Goal: Information Seeking & Learning: Check status

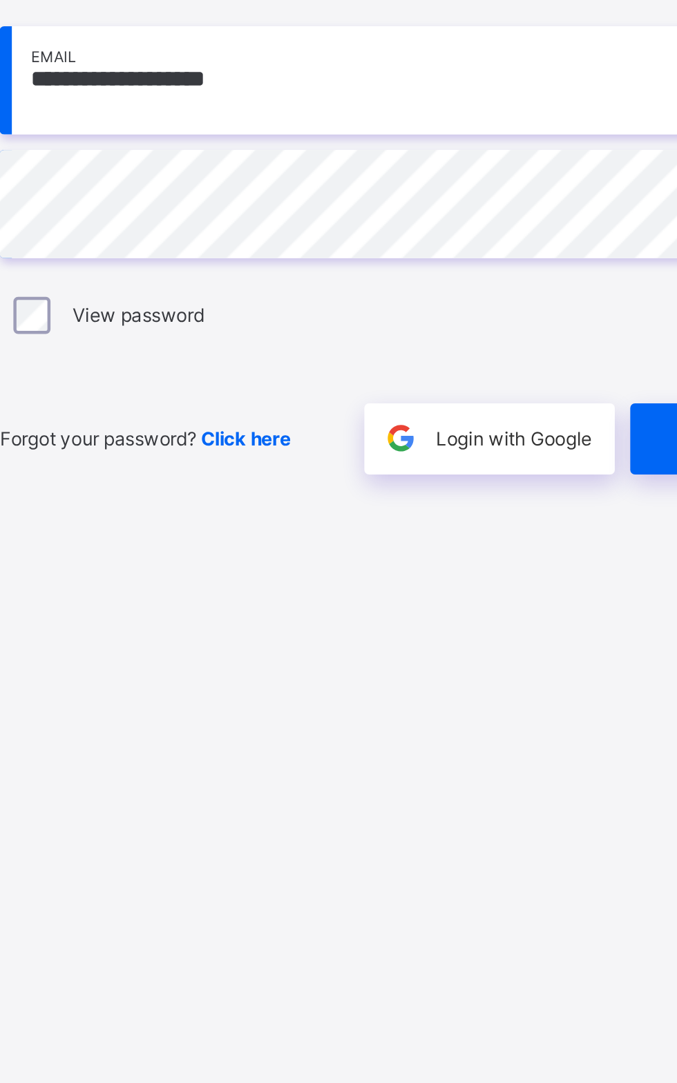
scroll to position [1, 0]
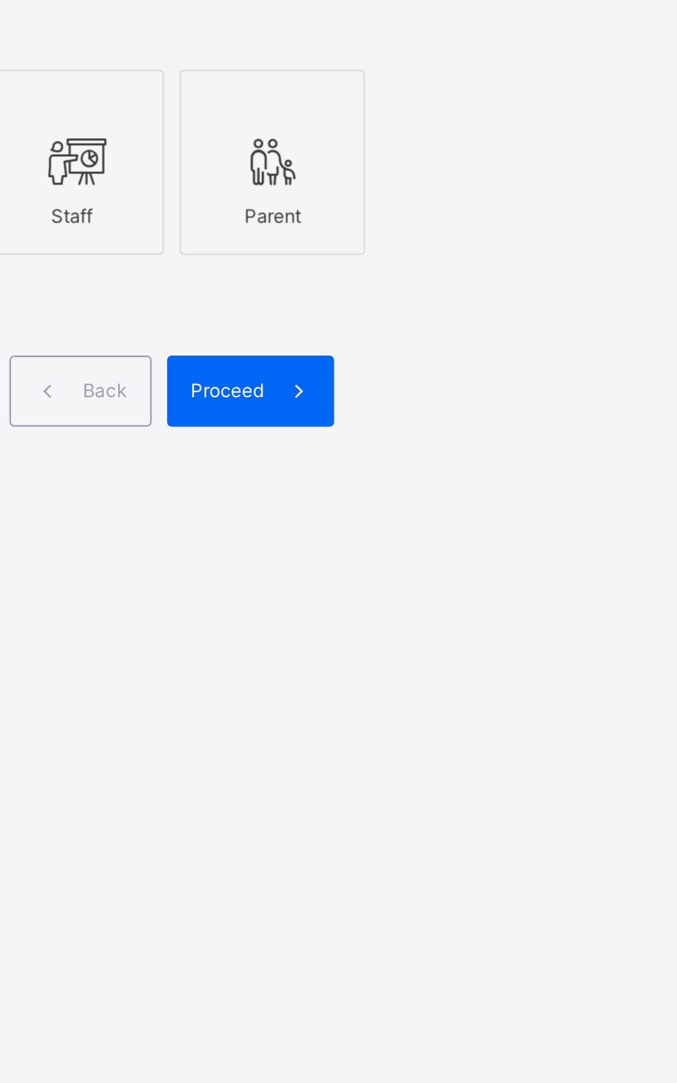
click at [405, 573] on div "Staff" at bounding box center [406, 561] width 68 height 24
click at [410, 549] on icon at bounding box center [406, 536] width 29 height 25
click at [486, 644] on span "Proceed" at bounding box center [475, 639] width 32 height 10
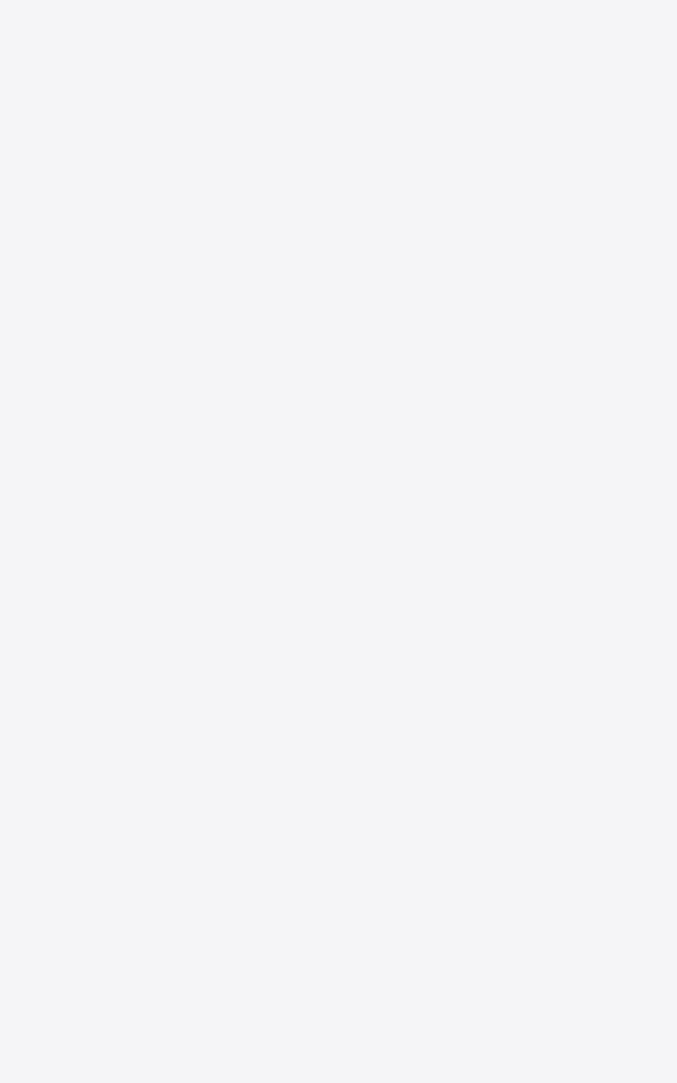
scroll to position [1, 0]
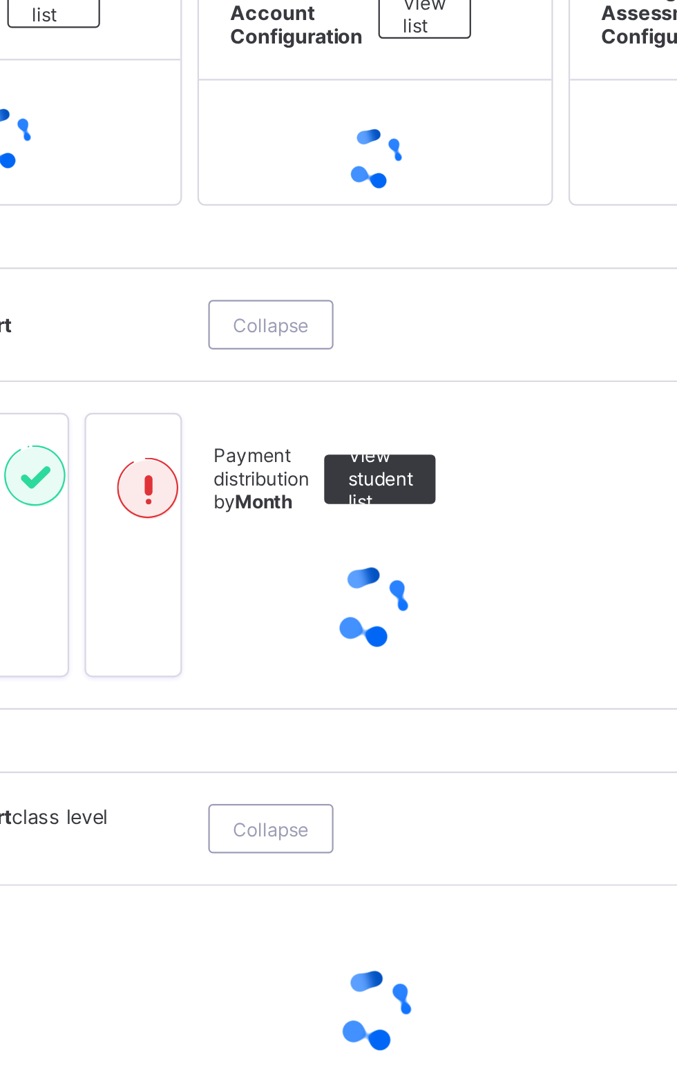
click at [97, 252] on span "Broadsheet" at bounding box center [110, 248] width 111 height 11
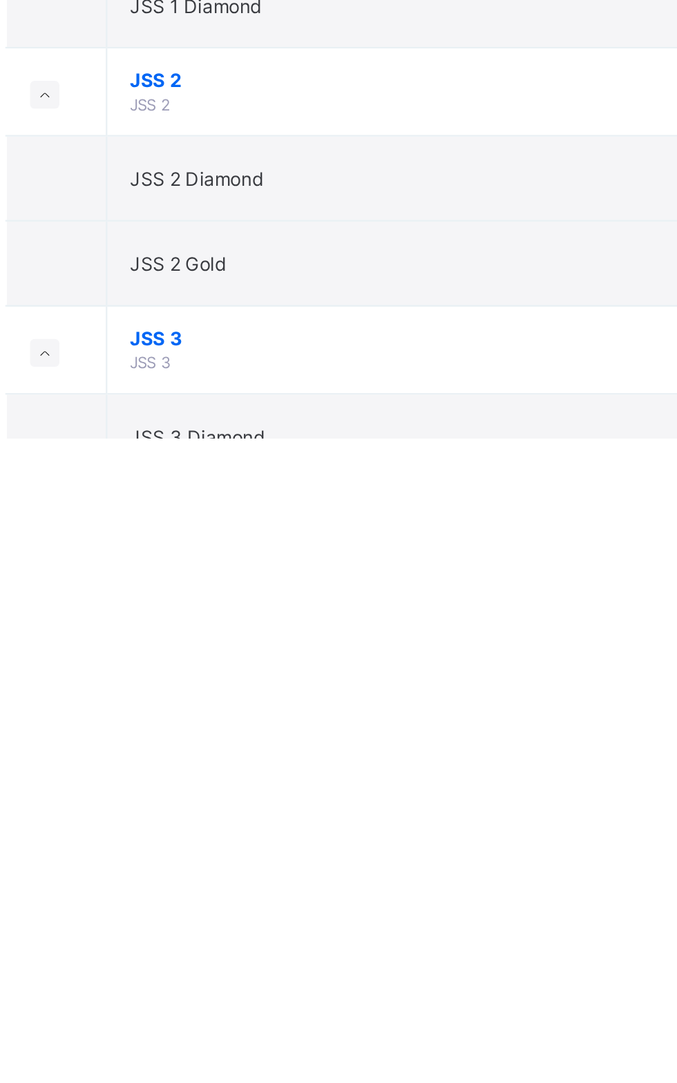
scroll to position [263, 0]
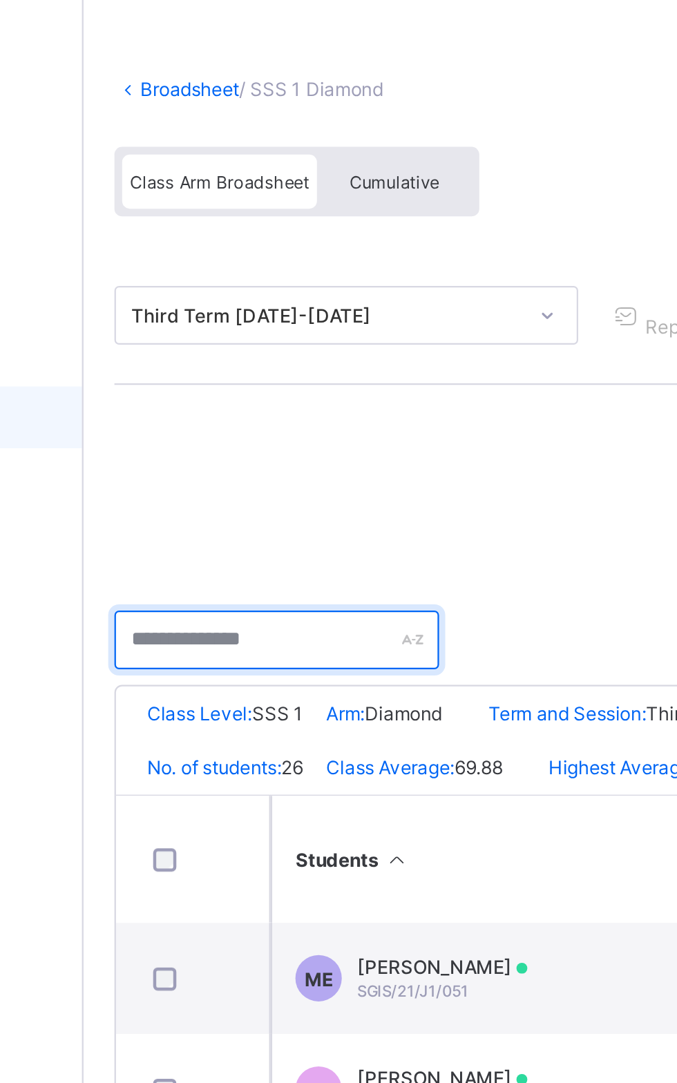
click at [269, 356] on input "text" at bounding box center [252, 348] width 145 height 26
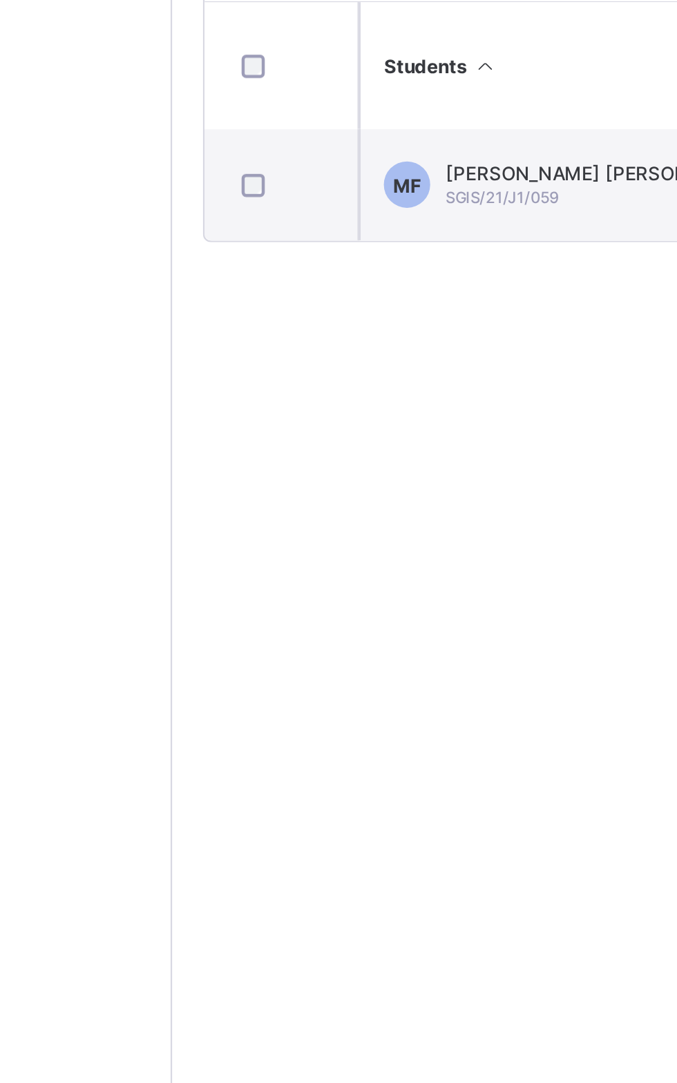
type input "********"
click at [311, 506] on span "SGIS/21/J1/059" at bounding box center [313, 505] width 50 height 8
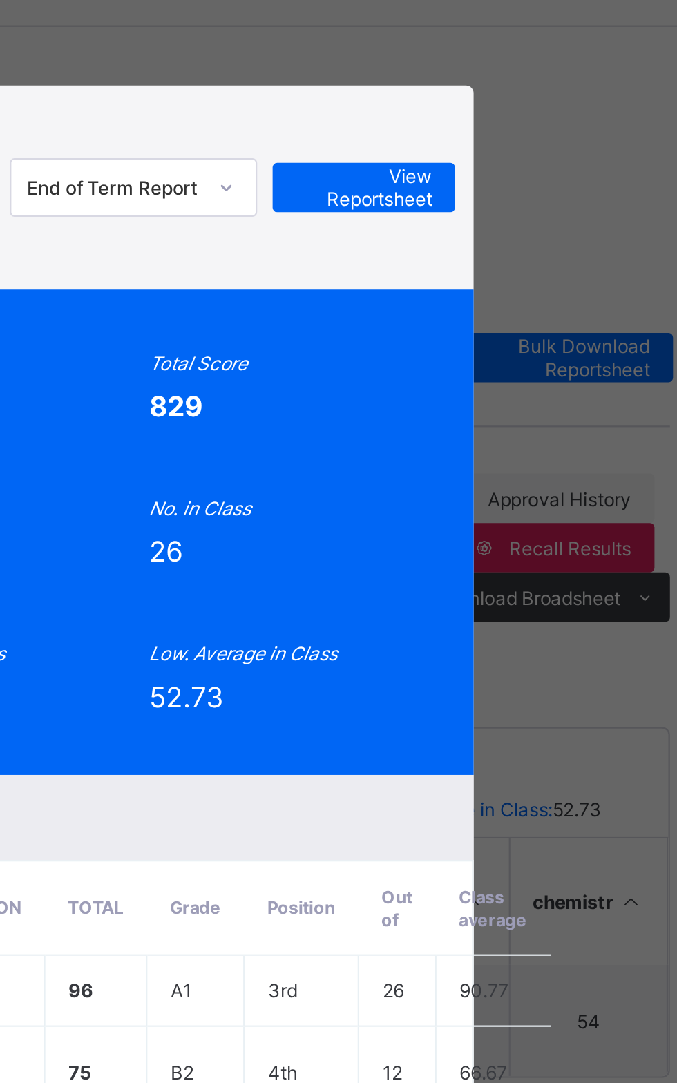
click at [557, 138] on span "View Reportsheet" at bounding box center [526, 127] width 61 height 21
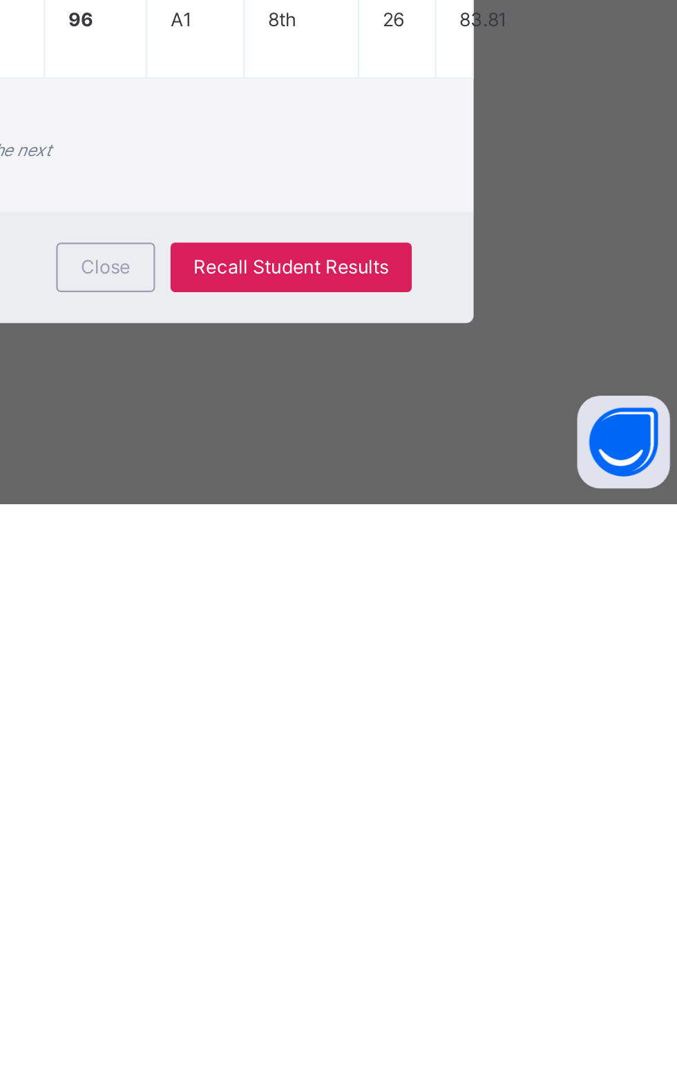
click at [473, 939] on div "Form Teacher's comment Fatima cooperates consistently with the teacher and othe…" at bounding box center [338, 923] width 433 height 32
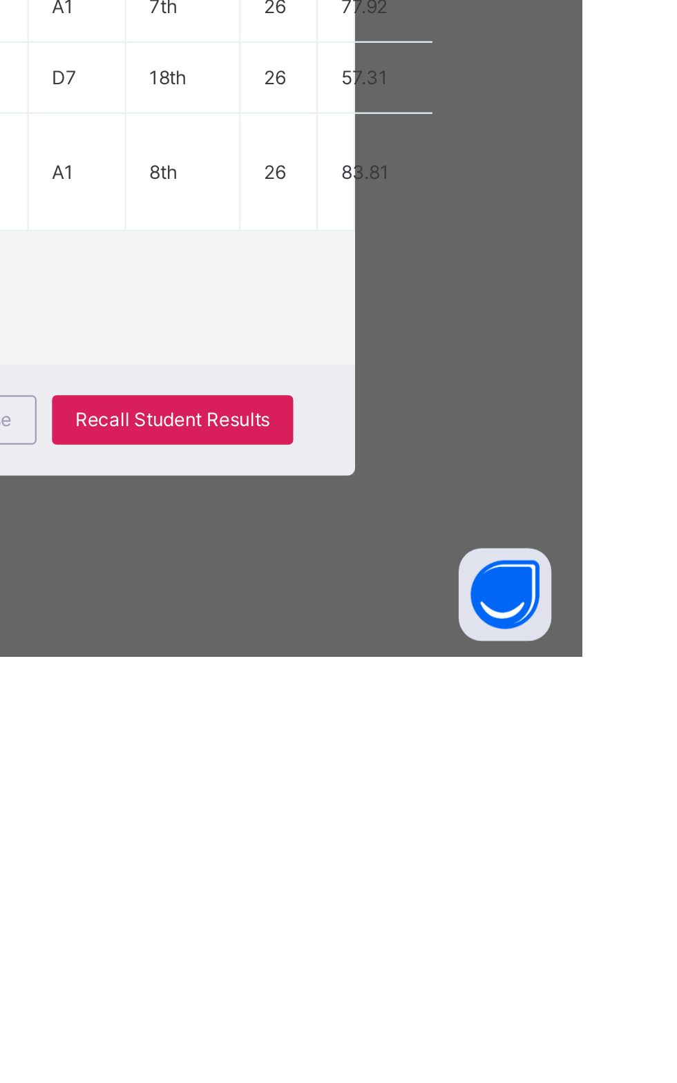
click at [433, 989] on div "Close" at bounding box center [411, 978] width 44 height 22
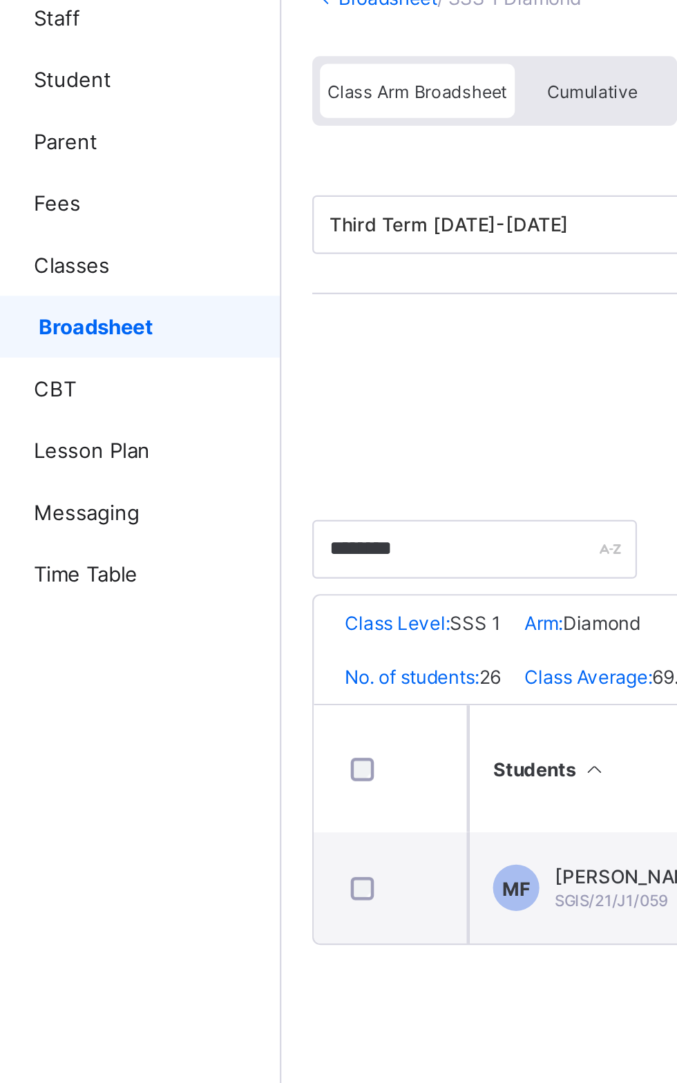
click at [122, 247] on span "Broadsheet" at bounding box center [111, 248] width 108 height 11
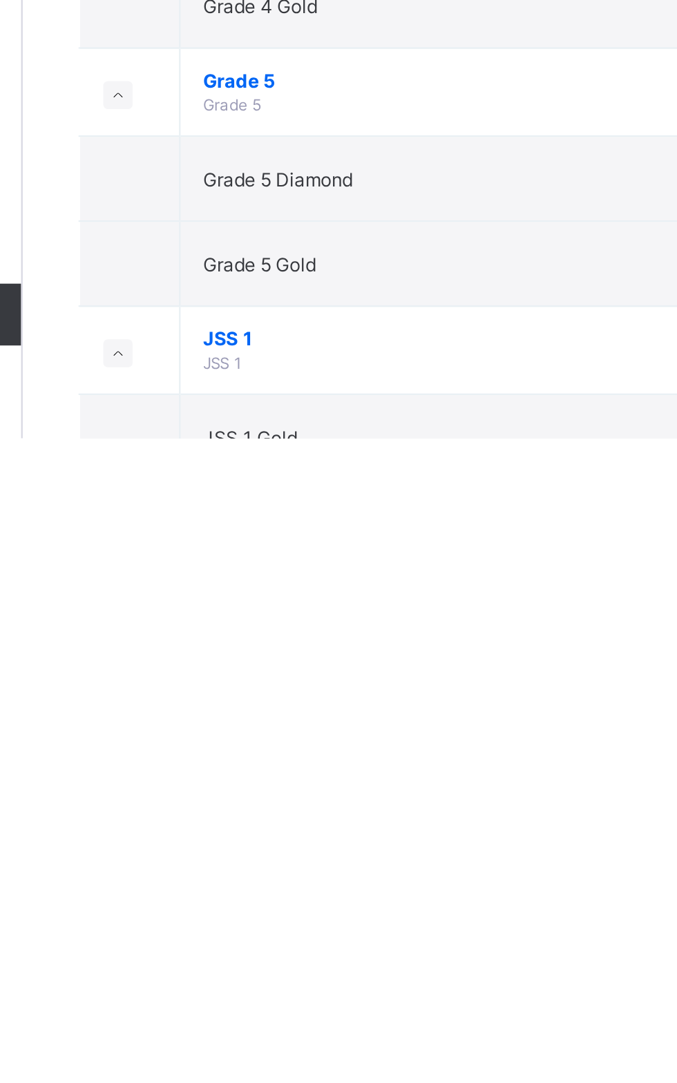
scroll to position [33, 0]
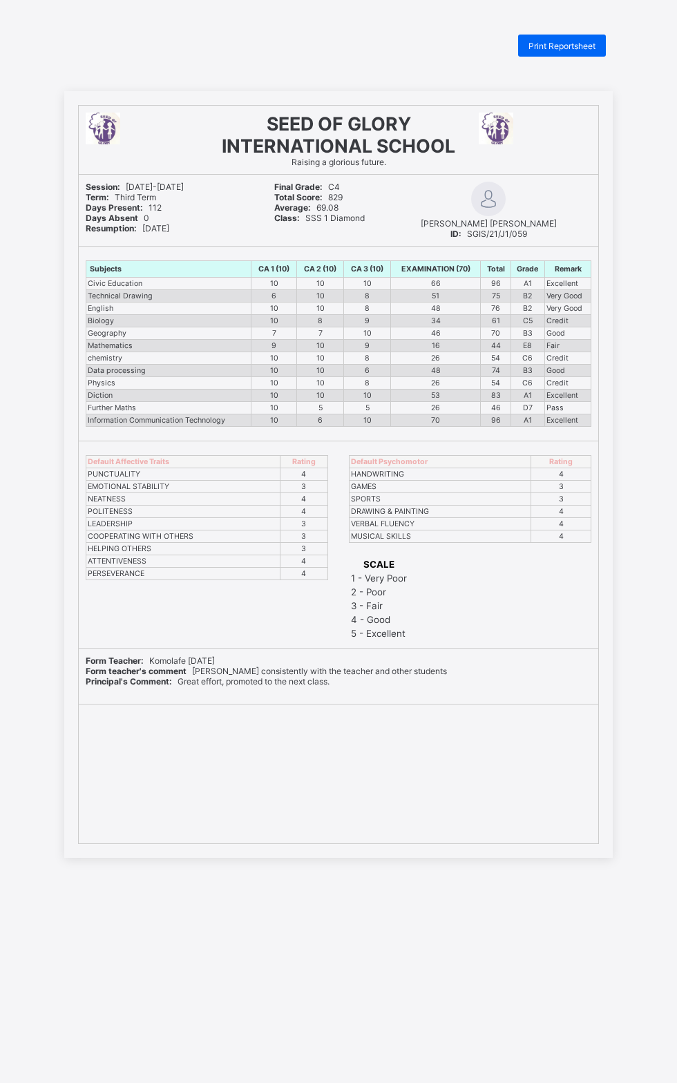
click at [576, 39] on div "Print Reportsheet" at bounding box center [562, 46] width 88 height 22
